Goal: Task Accomplishment & Management: Use online tool/utility

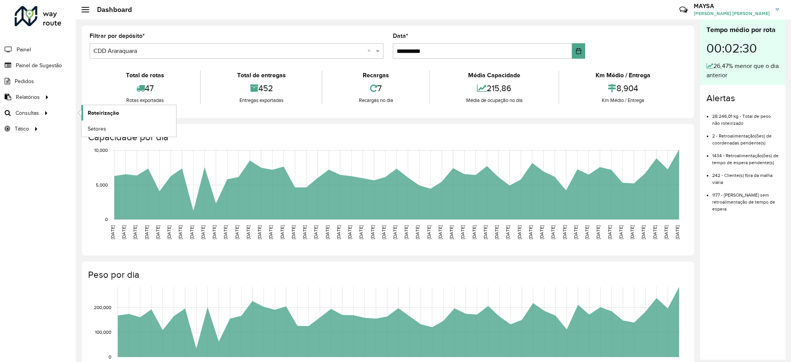
click at [95, 109] on span "Roteirização" at bounding box center [103, 113] width 31 height 8
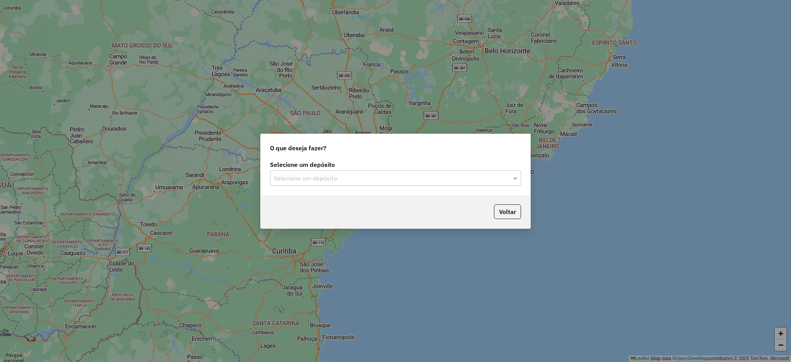
click at [298, 176] on input "text" at bounding box center [388, 178] width 228 height 9
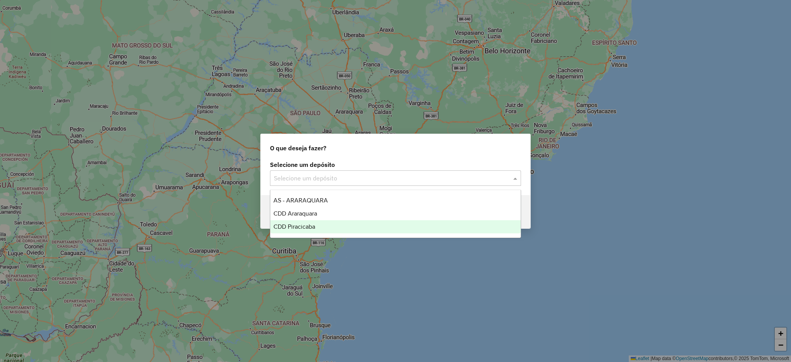
click at [300, 227] on span "CDD Piracicaba" at bounding box center [294, 226] width 42 height 7
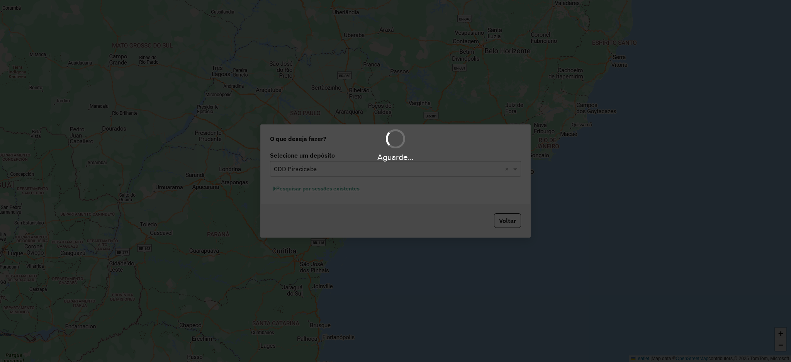
click at [315, 188] on div "Aguarde..." at bounding box center [395, 181] width 791 height 362
click at [288, 190] on div "Aguarde..." at bounding box center [395, 181] width 791 height 362
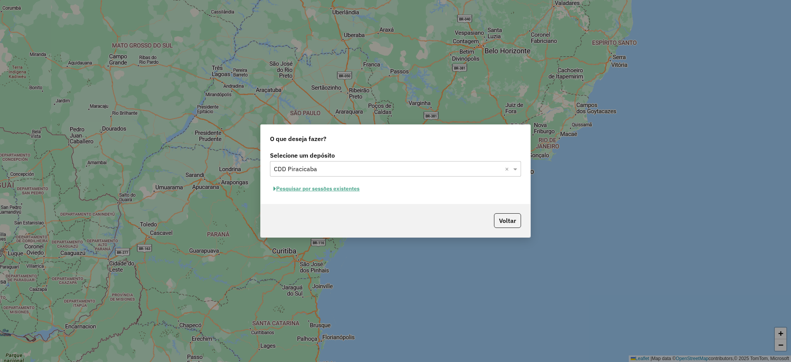
click at [337, 189] on button "Pesquisar por sessões existentes" at bounding box center [316, 189] width 93 height 12
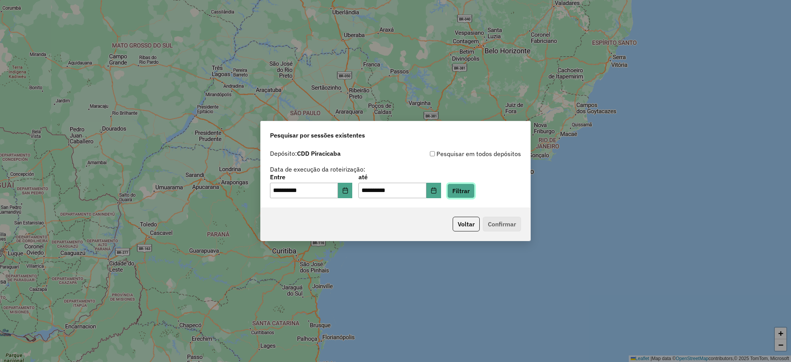
click at [474, 188] on button "Filtrar" at bounding box center [460, 190] width 27 height 15
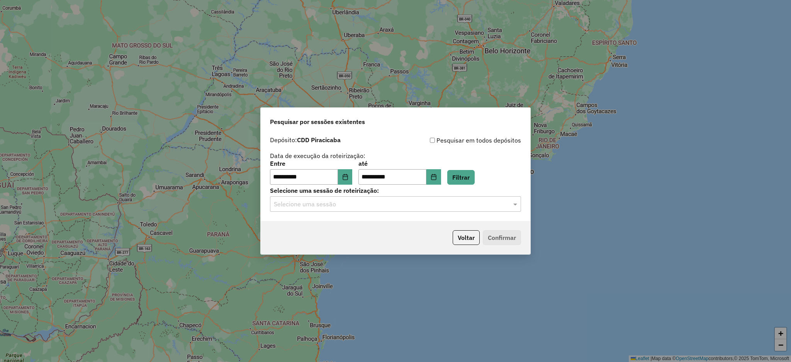
click at [385, 202] on input "text" at bounding box center [388, 204] width 228 height 9
click at [337, 224] on span "1254833 - 28/08/2025 20:37" at bounding box center [304, 226] width 63 height 7
click at [505, 237] on button "Confirmar" at bounding box center [502, 237] width 38 height 15
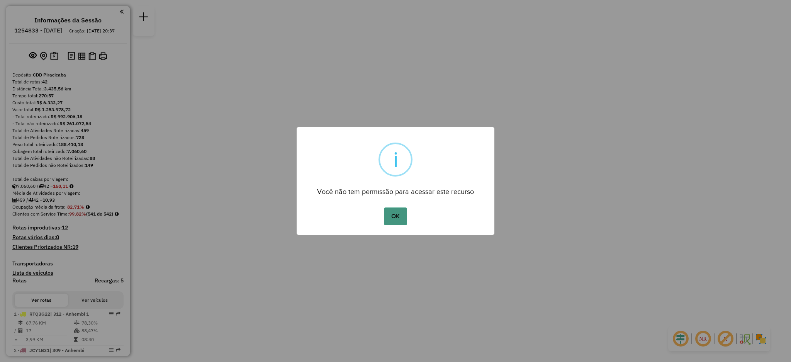
click at [393, 217] on button "OK" at bounding box center [395, 216] width 23 height 18
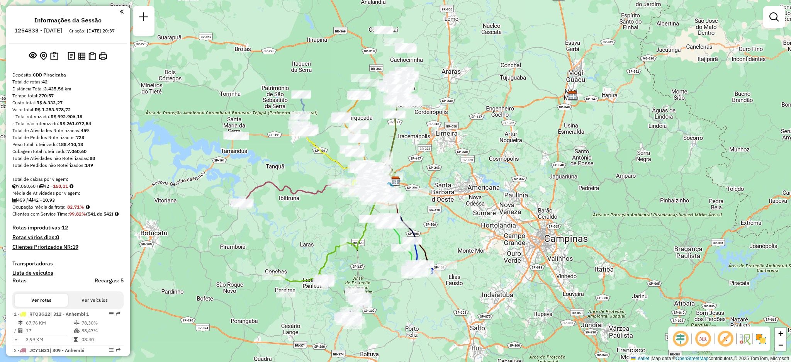
click at [702, 339] on em at bounding box center [702, 338] width 19 height 19
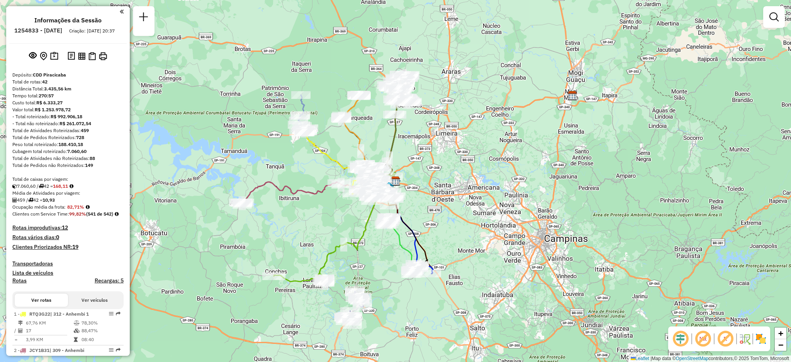
scroll to position [154, 0]
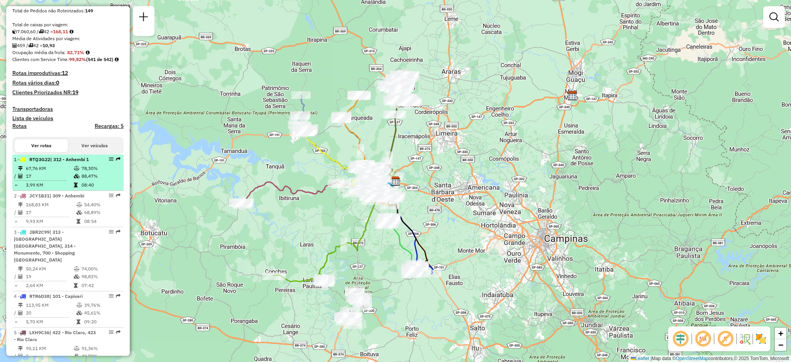
click at [93, 172] on td "78,30%" at bounding box center [100, 168] width 39 height 8
select select "**********"
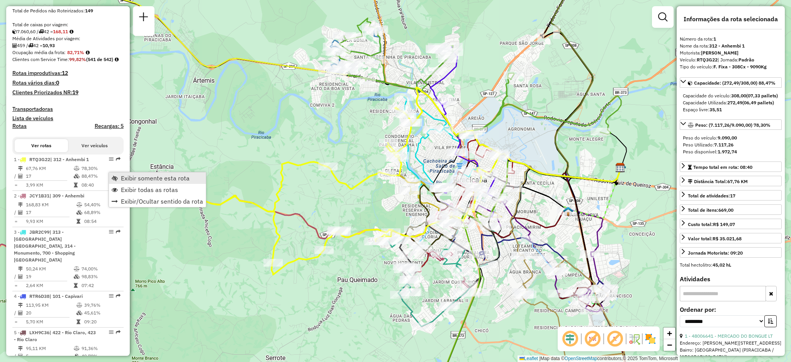
click at [127, 175] on span "Exibir somente esta rota" at bounding box center [155, 178] width 69 height 6
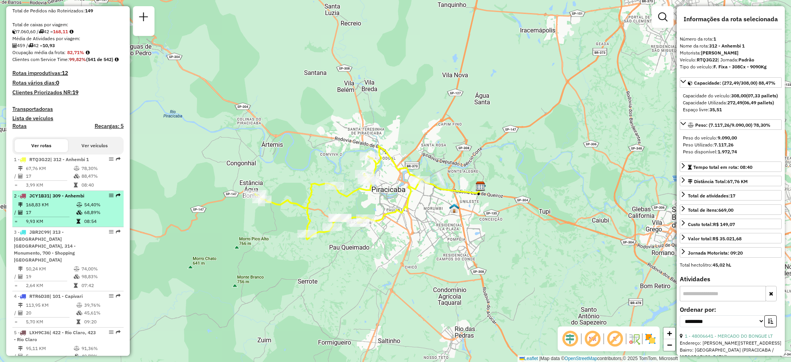
click at [64, 199] on div "2 - JCY1B31 | 309 - Anhembi" at bounding box center [55, 195] width 82 height 7
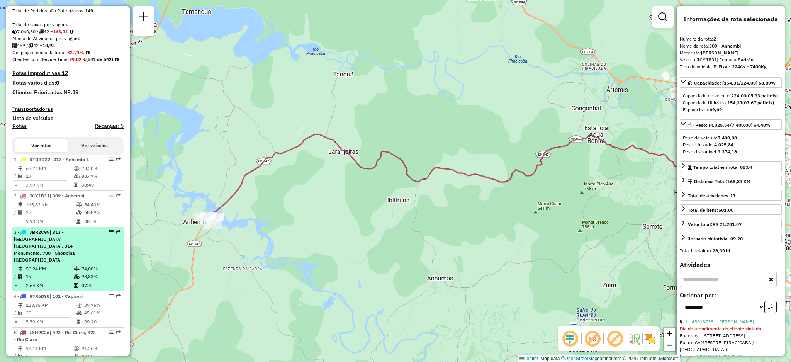
click at [60, 261] on div "3 - JBR2C99 | 313 - [STREET_ADDRESS] - Shopping [GEOGRAPHIC_DATA]" at bounding box center [55, 246] width 82 height 35
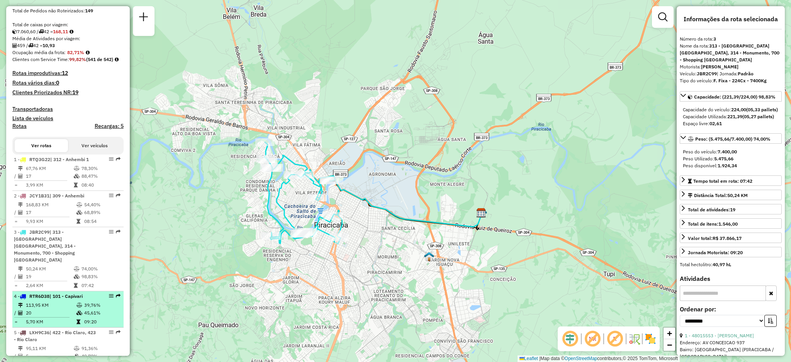
click at [50, 300] on li "4 - RTR6D38 | 101 - Capivari 113,95 KM 39,76% / 20 45,61% = 5,70 KM 09:20" at bounding box center [67, 309] width 111 height 36
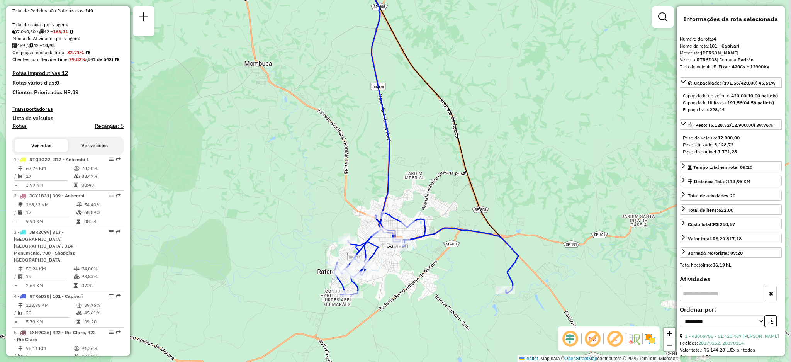
drag, startPoint x: 485, startPoint y: 301, endPoint x: 390, endPoint y: 252, distance: 107.1
click at [390, 252] on div "Janela de atendimento Grade de atendimento Capacidade Transportadoras Veículos …" at bounding box center [395, 181] width 791 height 362
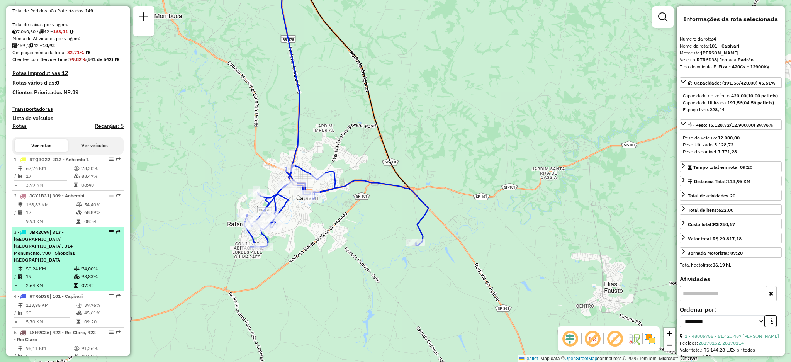
scroll to position [206, 0]
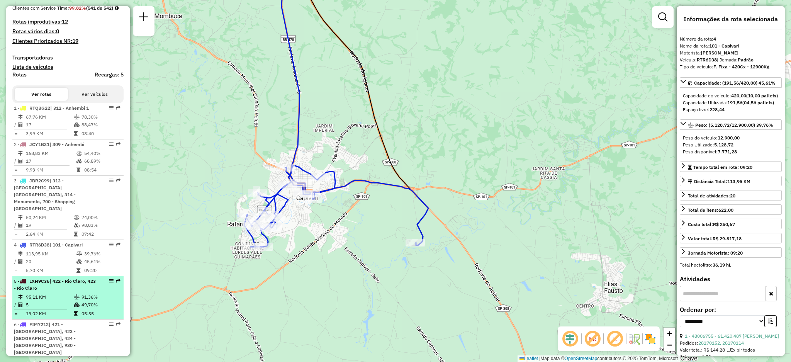
click at [64, 293] on td "95,11 KM" at bounding box center [49, 297] width 48 height 8
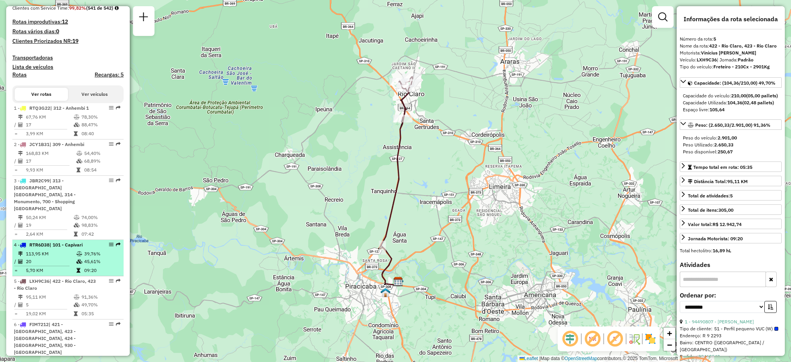
scroll to position [257, 0]
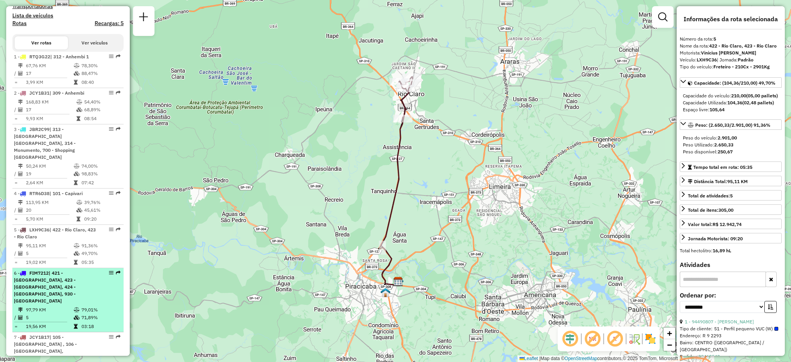
click at [55, 306] on td "97,79 KM" at bounding box center [49, 310] width 48 height 8
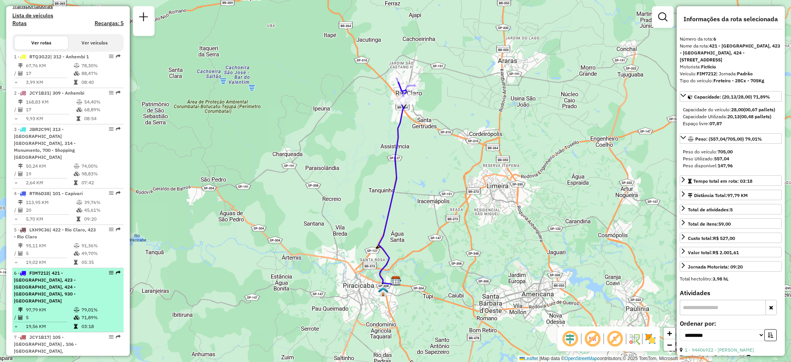
scroll to position [309, 0]
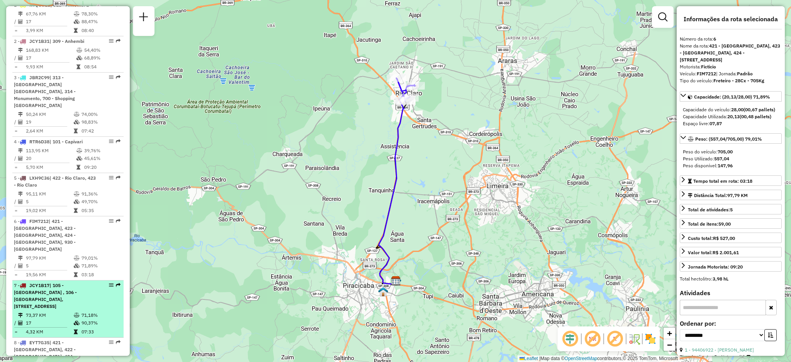
click at [54, 282] on span "| 105 - [GEOGRAPHIC_DATA] , 106 - [GEOGRAPHIC_DATA], [STREET_ADDRESS]" at bounding box center [45, 295] width 63 height 27
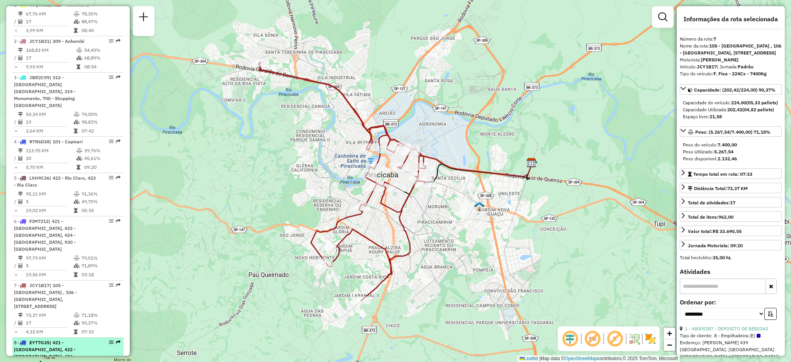
scroll to position [463, 0]
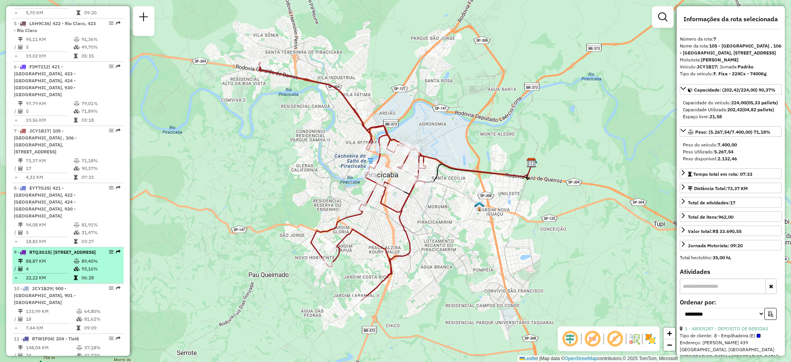
click at [60, 257] on td "88,87 KM" at bounding box center [49, 261] width 48 height 8
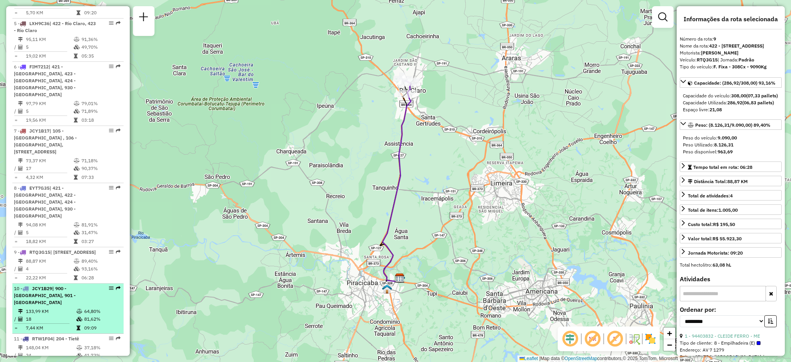
click at [65, 285] on span "| 900 - [GEOGRAPHIC_DATA], 901 - [GEOGRAPHIC_DATA]" at bounding box center [45, 295] width 62 height 20
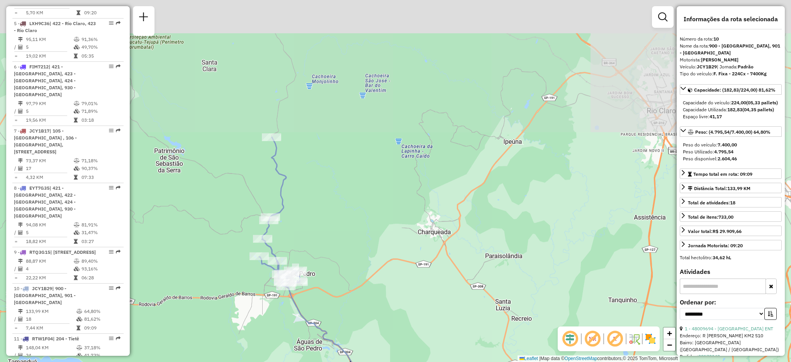
drag, startPoint x: 297, startPoint y: 115, endPoint x: 320, endPoint y: 189, distance: 77.4
click at [320, 189] on div "Janela de atendimento Grade de atendimento Capacidade Transportadoras Veículos …" at bounding box center [395, 181] width 791 height 362
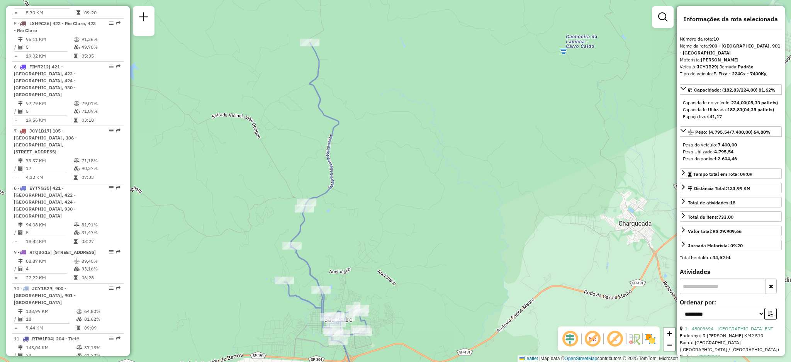
drag, startPoint x: 325, startPoint y: 242, endPoint x: 322, endPoint y: 212, distance: 30.7
click at [322, 212] on div "Janela de atendimento Grade de atendimento Capacidade Transportadoras Veículos …" at bounding box center [395, 181] width 791 height 362
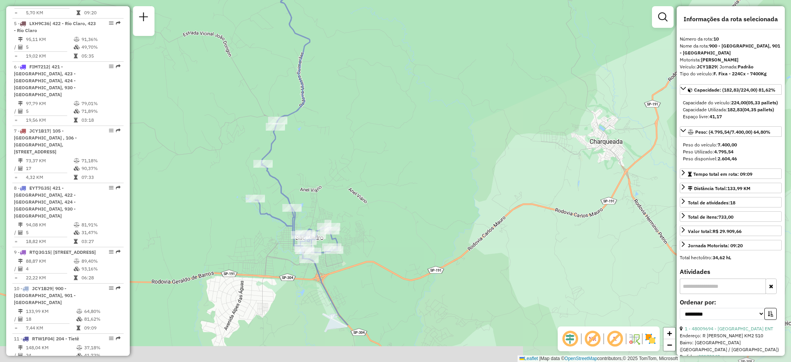
drag, startPoint x: 334, startPoint y: 255, endPoint x: 308, endPoint y: 181, distance: 78.1
click at [308, 181] on div "Janela de atendimento Grade de atendimento Capacidade Transportadoras Veículos …" at bounding box center [395, 181] width 791 height 362
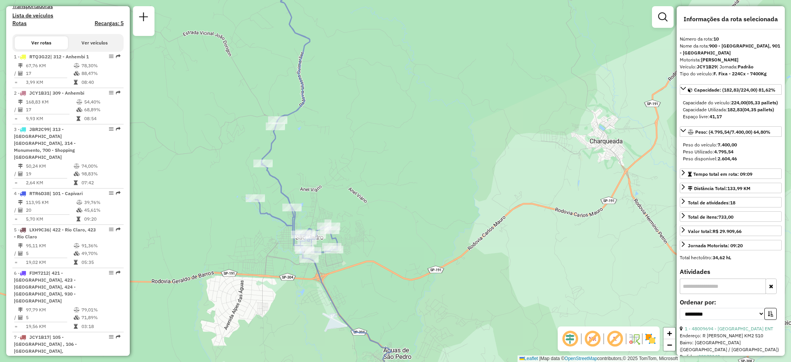
scroll to position [51, 0]
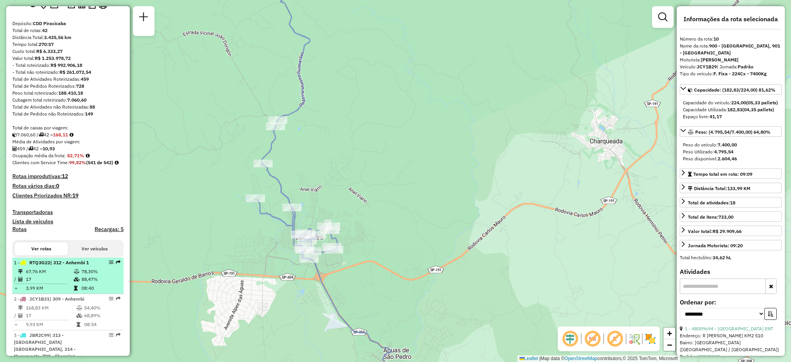
click at [35, 283] on td "17" at bounding box center [49, 279] width 48 height 8
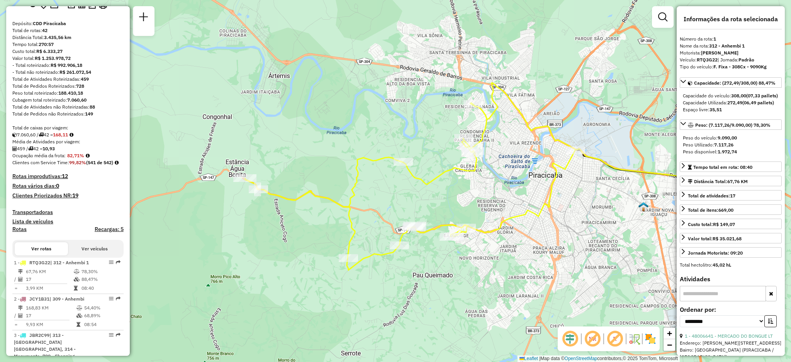
drag, startPoint x: 230, startPoint y: 234, endPoint x: 259, endPoint y: 234, distance: 29.0
click at [259, 234] on div "Janela de atendimento Grade de atendimento Capacidade Transportadoras Veículos …" at bounding box center [395, 181] width 791 height 362
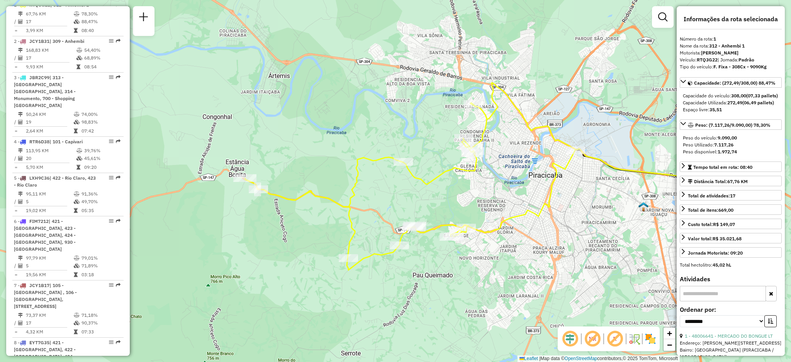
scroll to position [154, 0]
